Goal: Navigation & Orientation: Find specific page/section

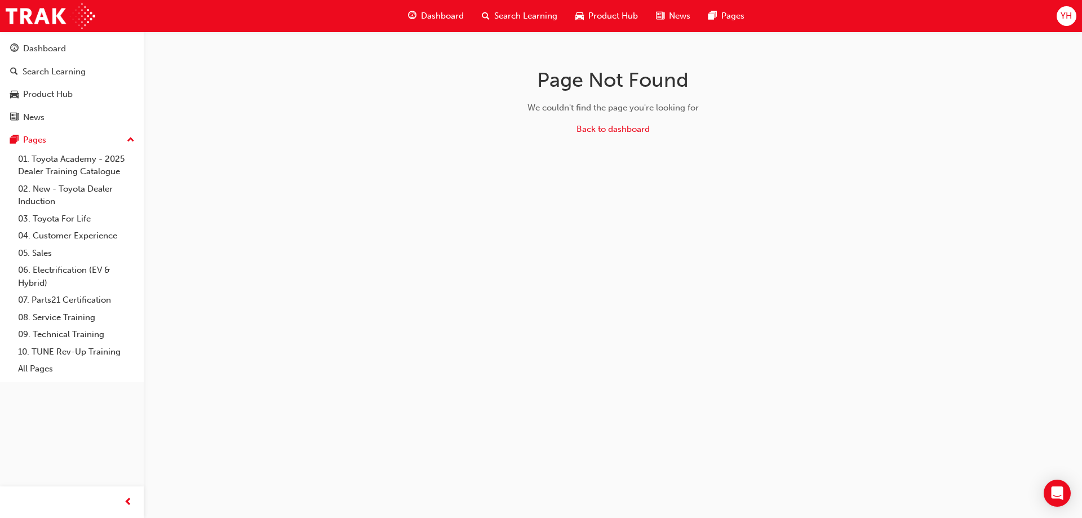
click at [430, 14] on span "Dashboard" at bounding box center [442, 16] width 43 height 13
